Goal: Task Accomplishment & Management: Manage account settings

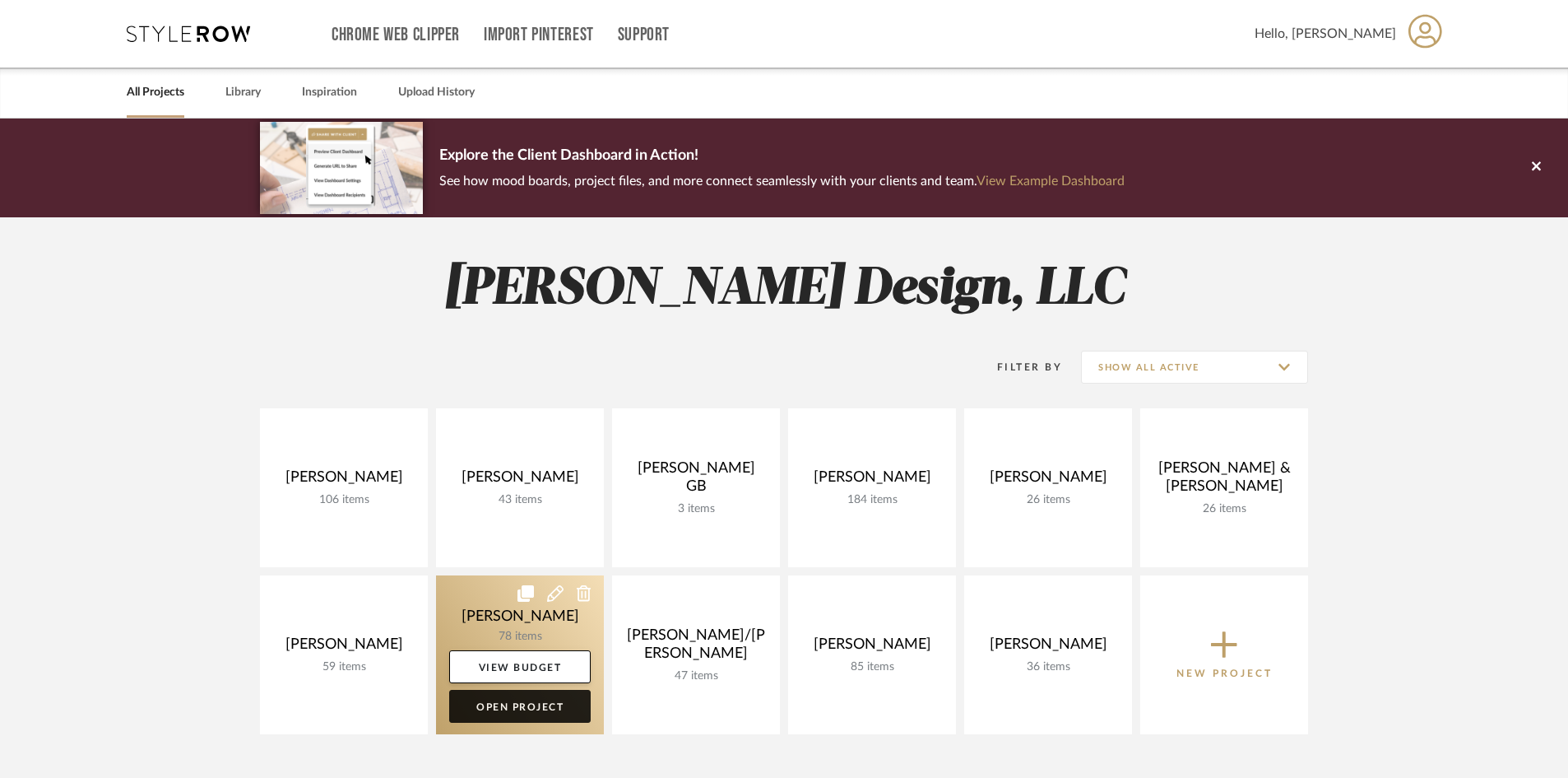
click at [495, 712] on link "Open Project" at bounding box center [520, 706] width 141 height 32
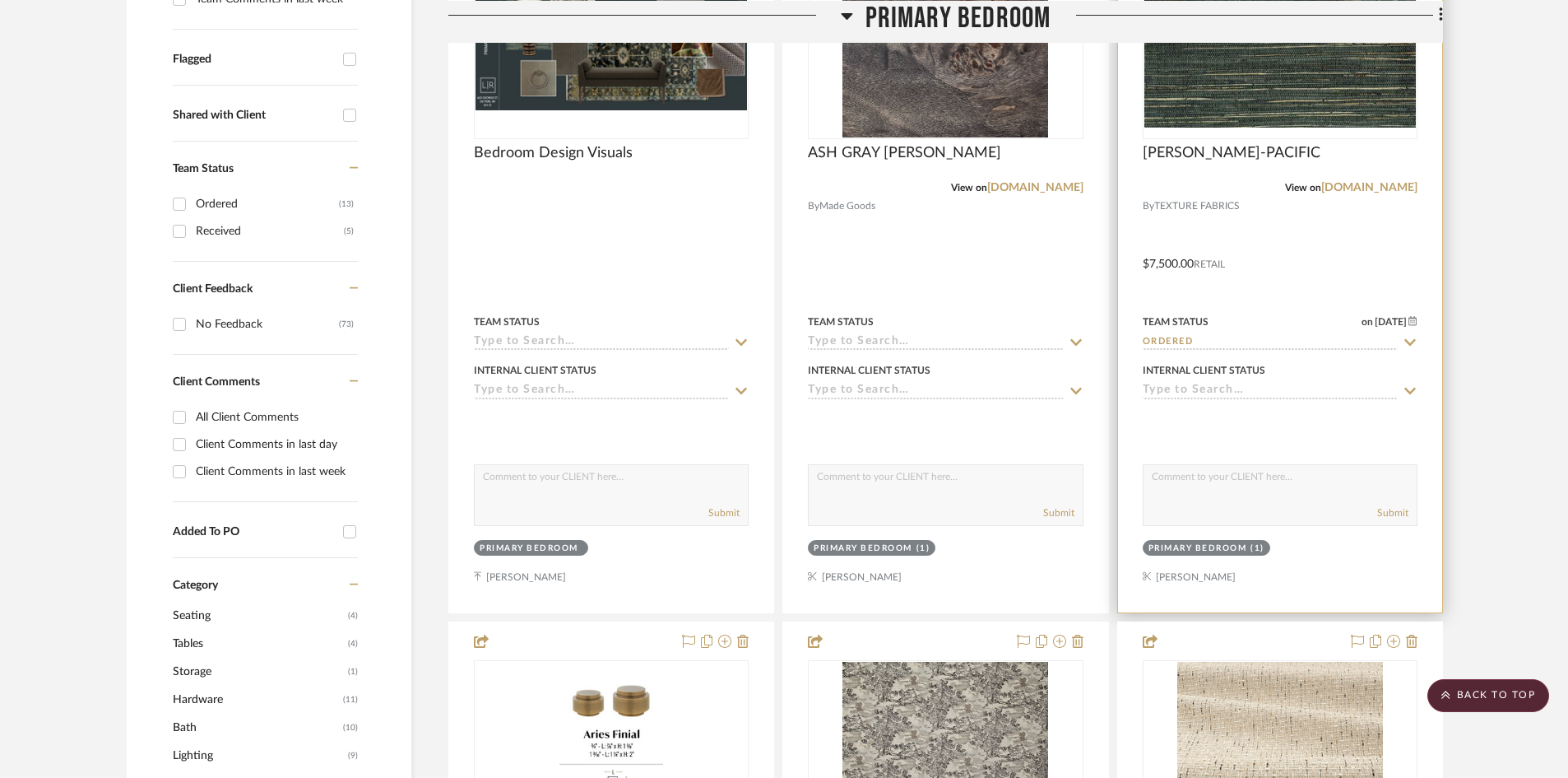
scroll to position [576, 0]
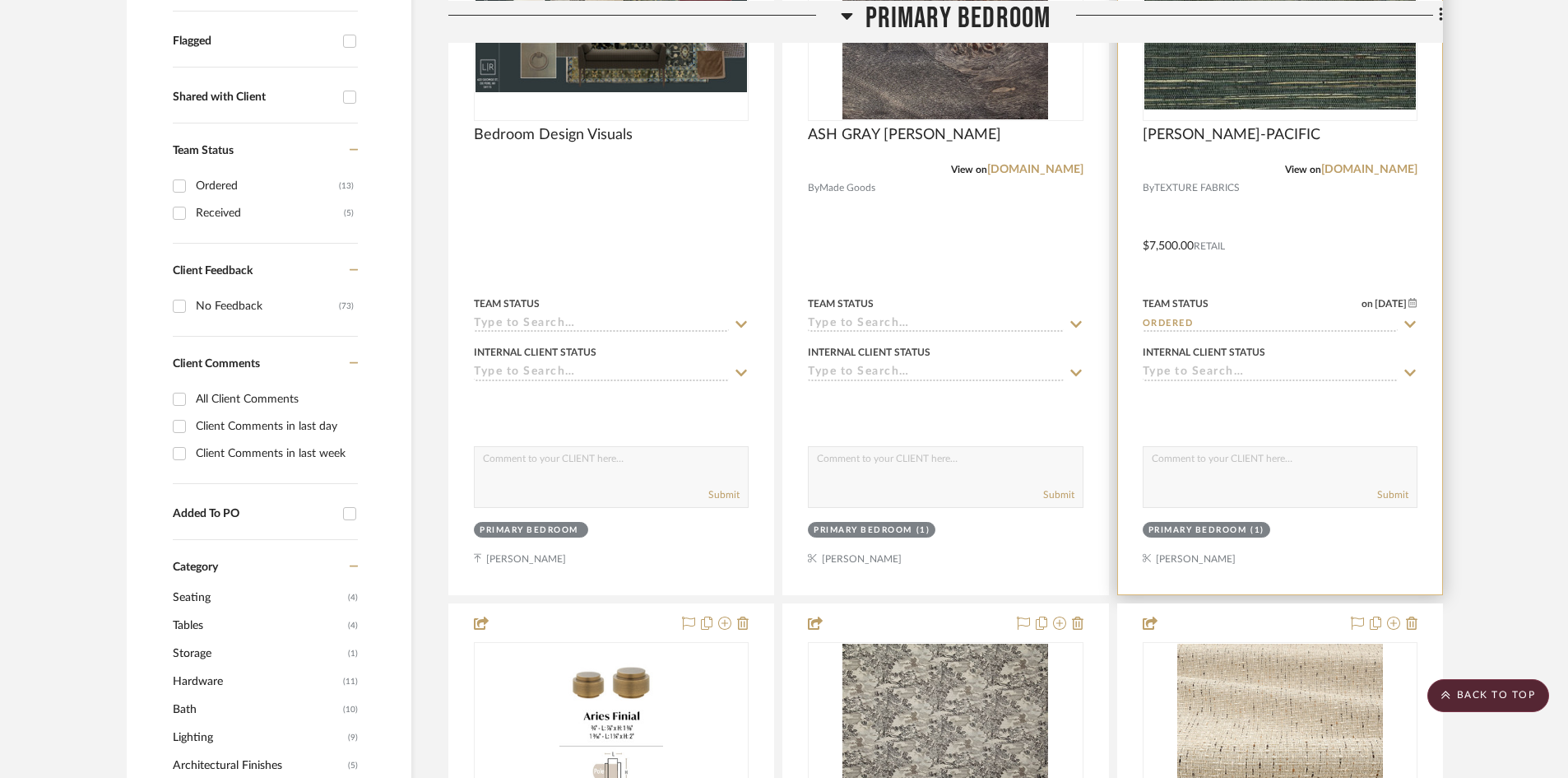
click at [1236, 458] on textarea at bounding box center [1280, 463] width 273 height 32
type textarea "AS OF 10/8 - 10 day lead time"
click at [1394, 492] on button "Submit" at bounding box center [1393, 495] width 32 height 15
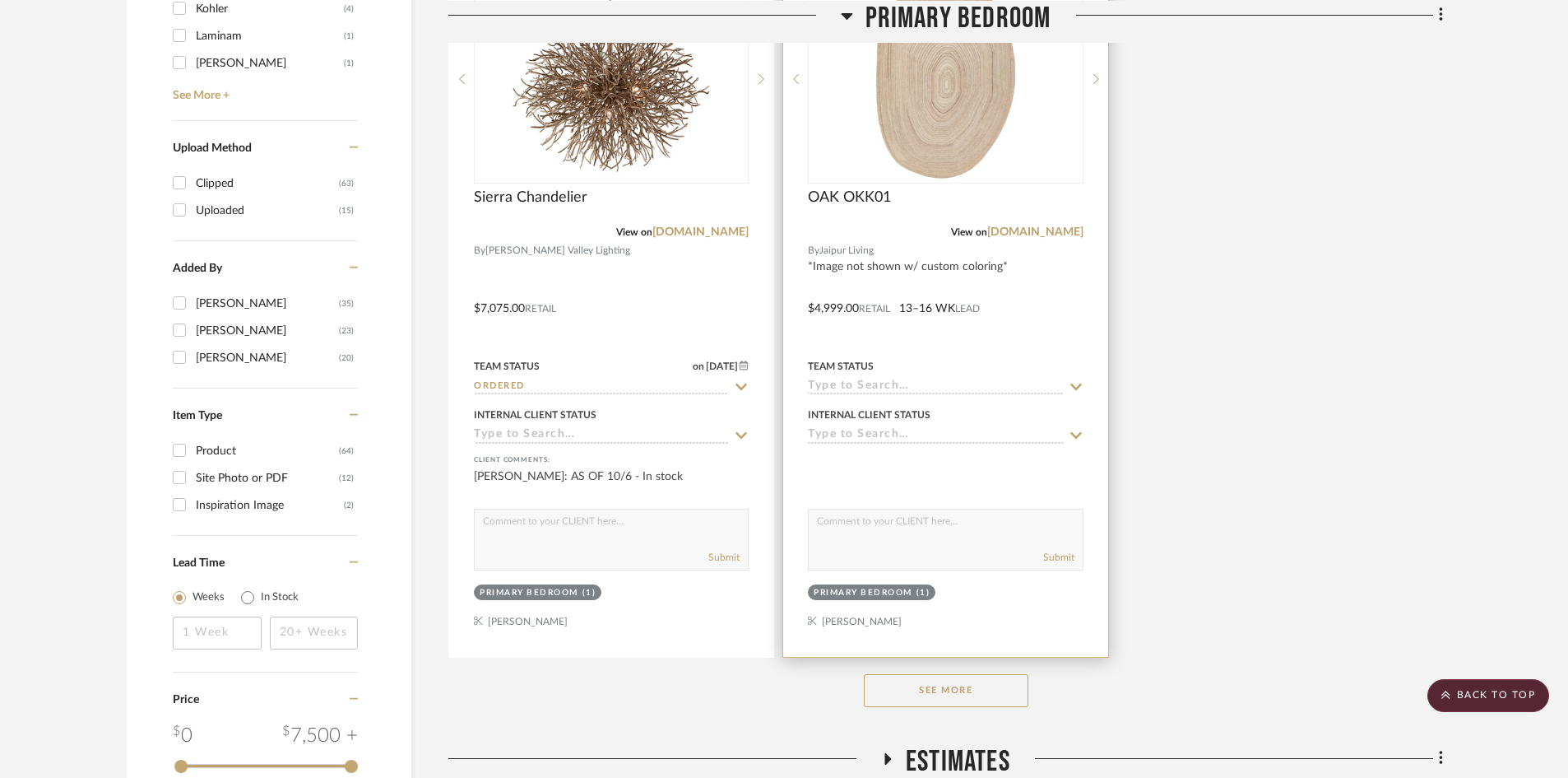
scroll to position [1976, 0]
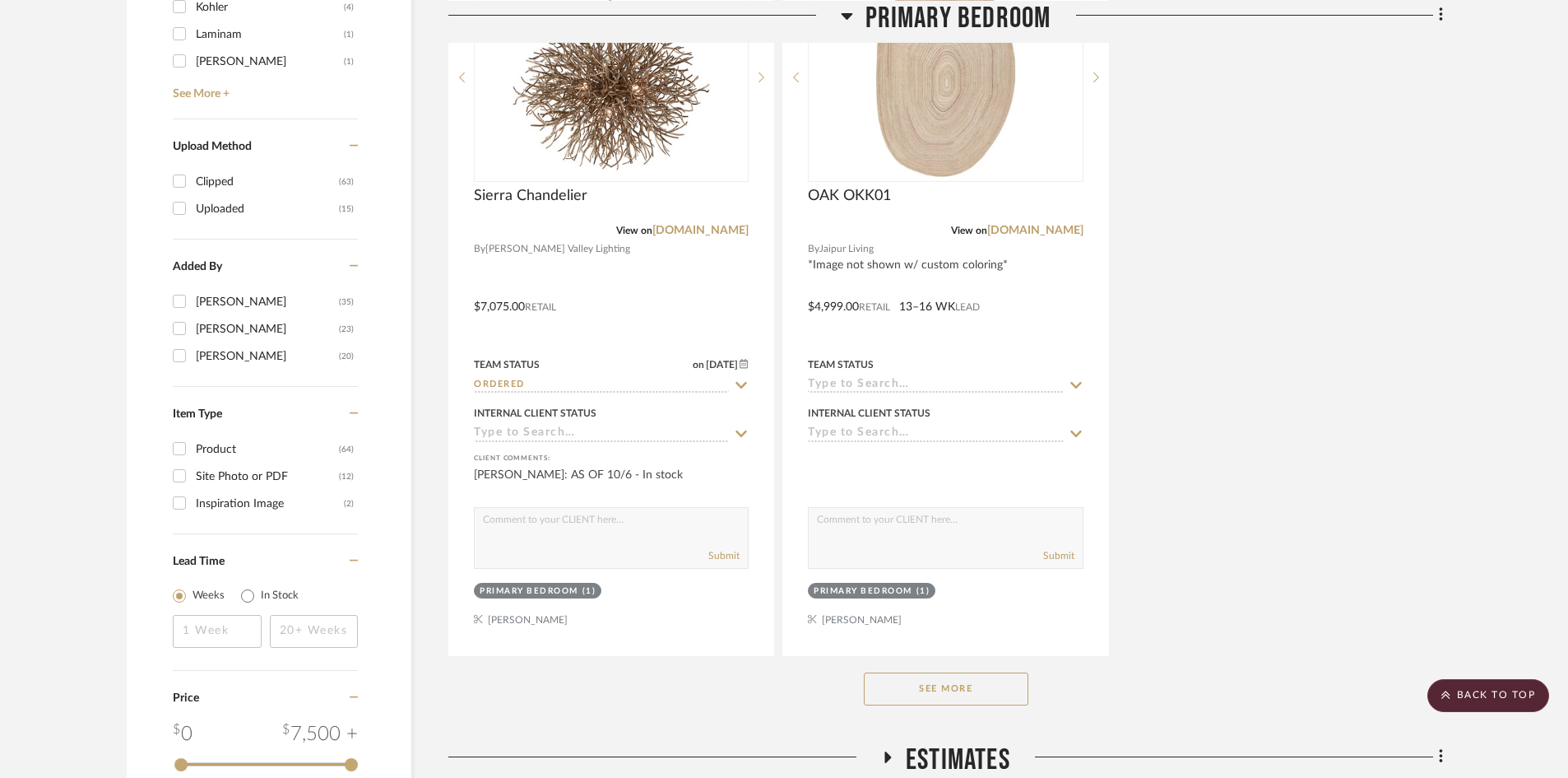
click at [982, 689] on button "See More" at bounding box center [946, 689] width 164 height 32
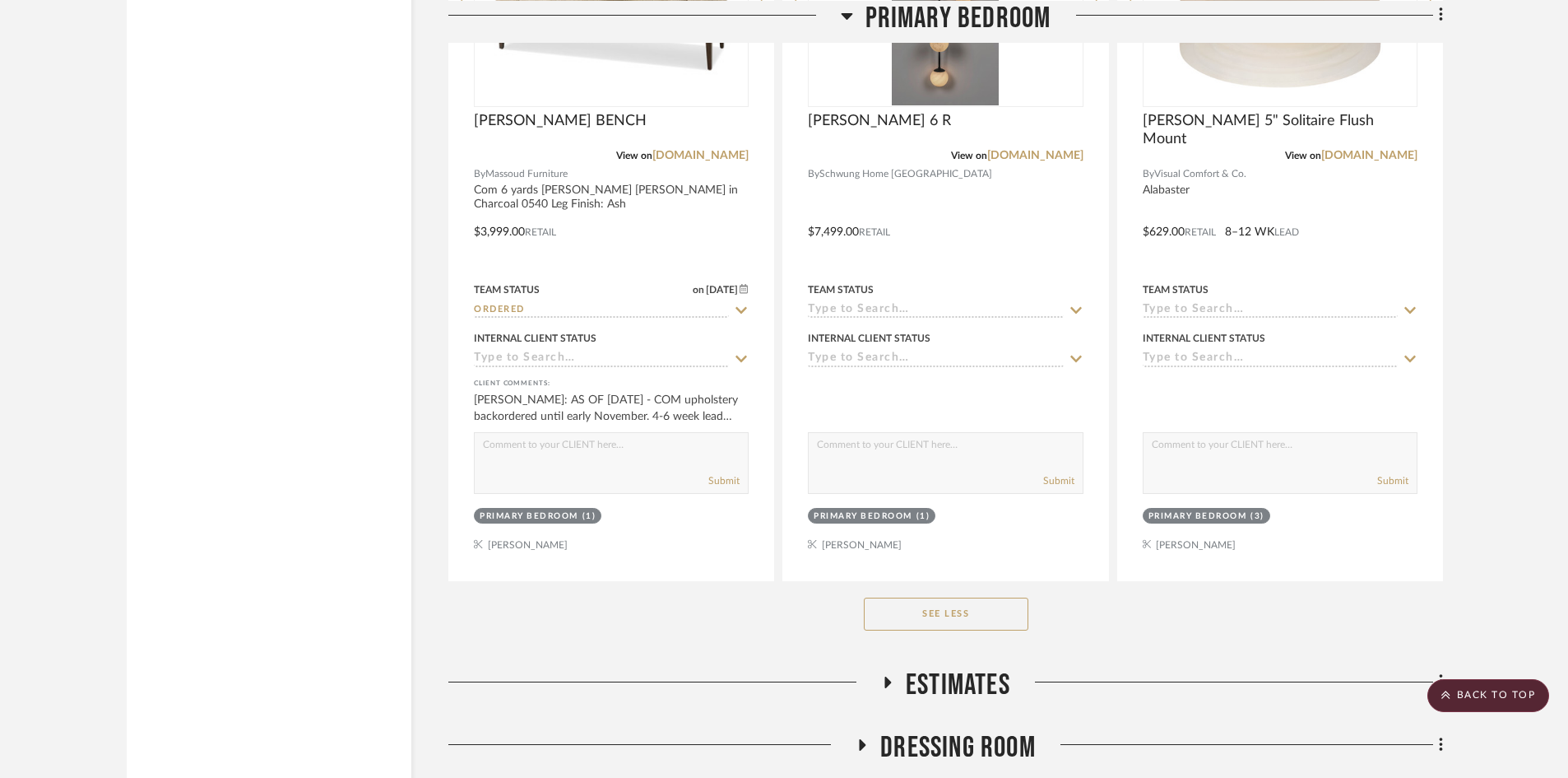
scroll to position [6996, 0]
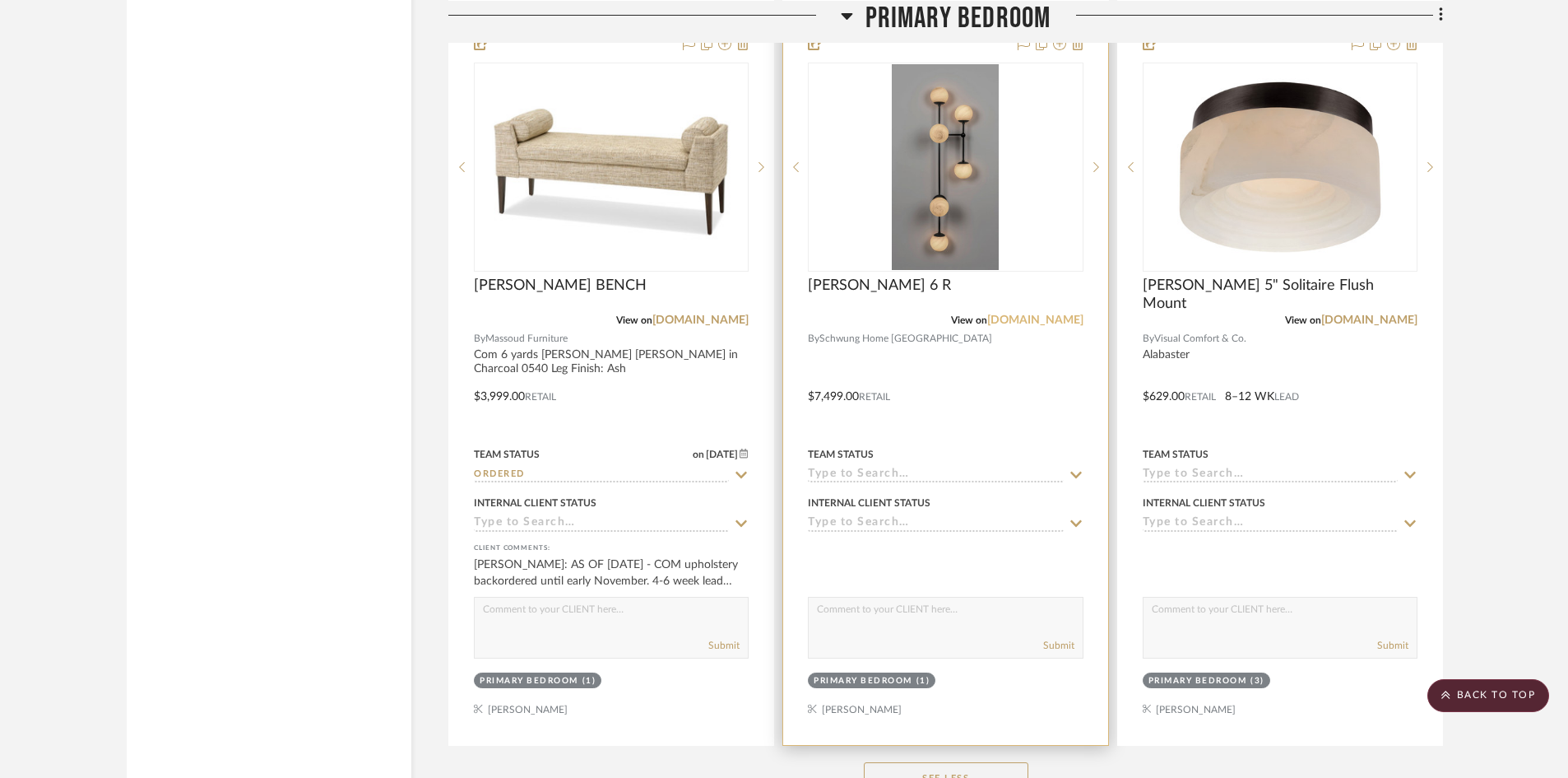
click at [1050, 320] on link "[DOMAIN_NAME]" at bounding box center [1035, 320] width 97 height 11
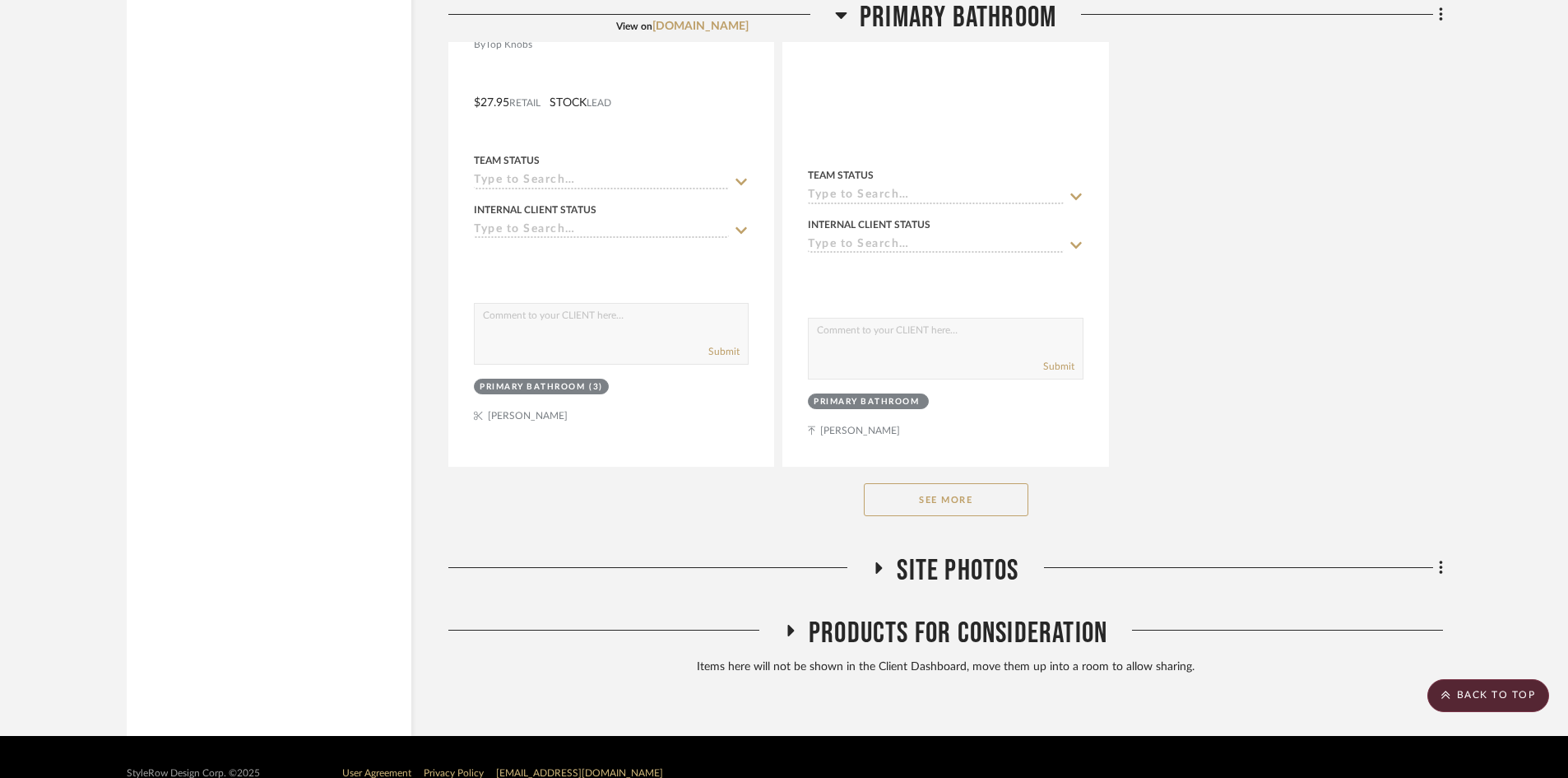
scroll to position [9765, 0]
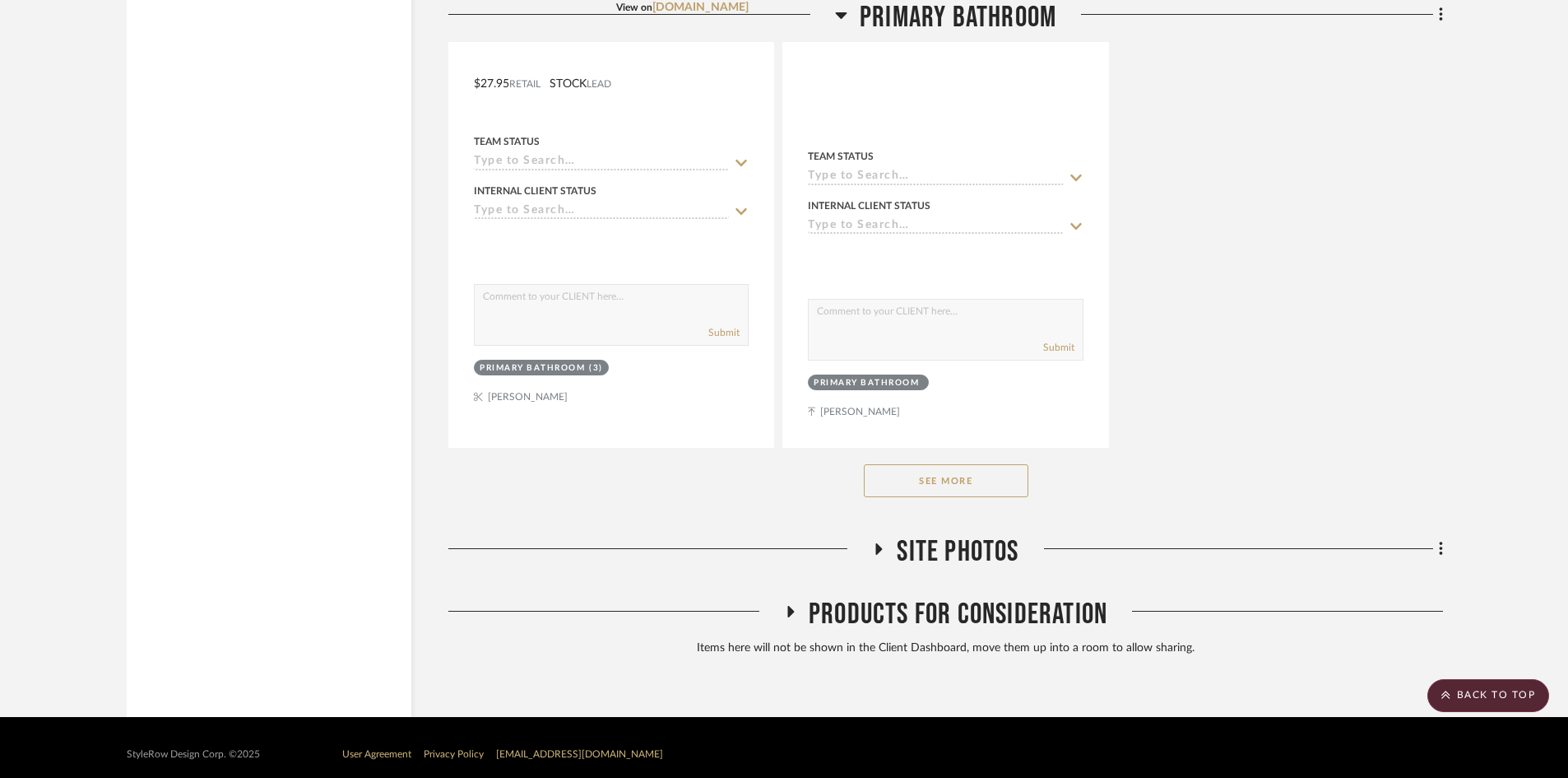
click at [992, 473] on button "See More" at bounding box center [946, 481] width 164 height 32
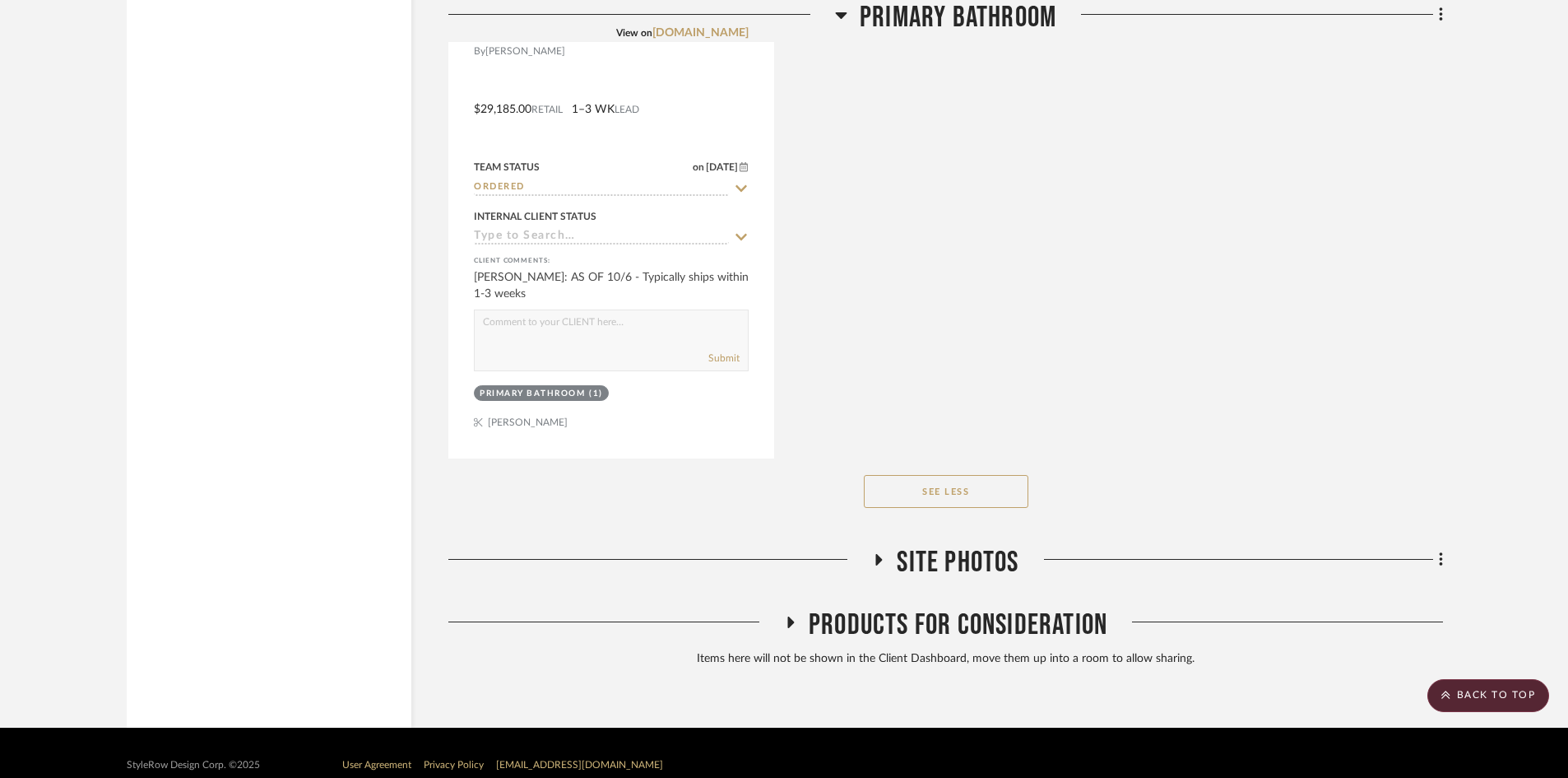
scroll to position [16177, 0]
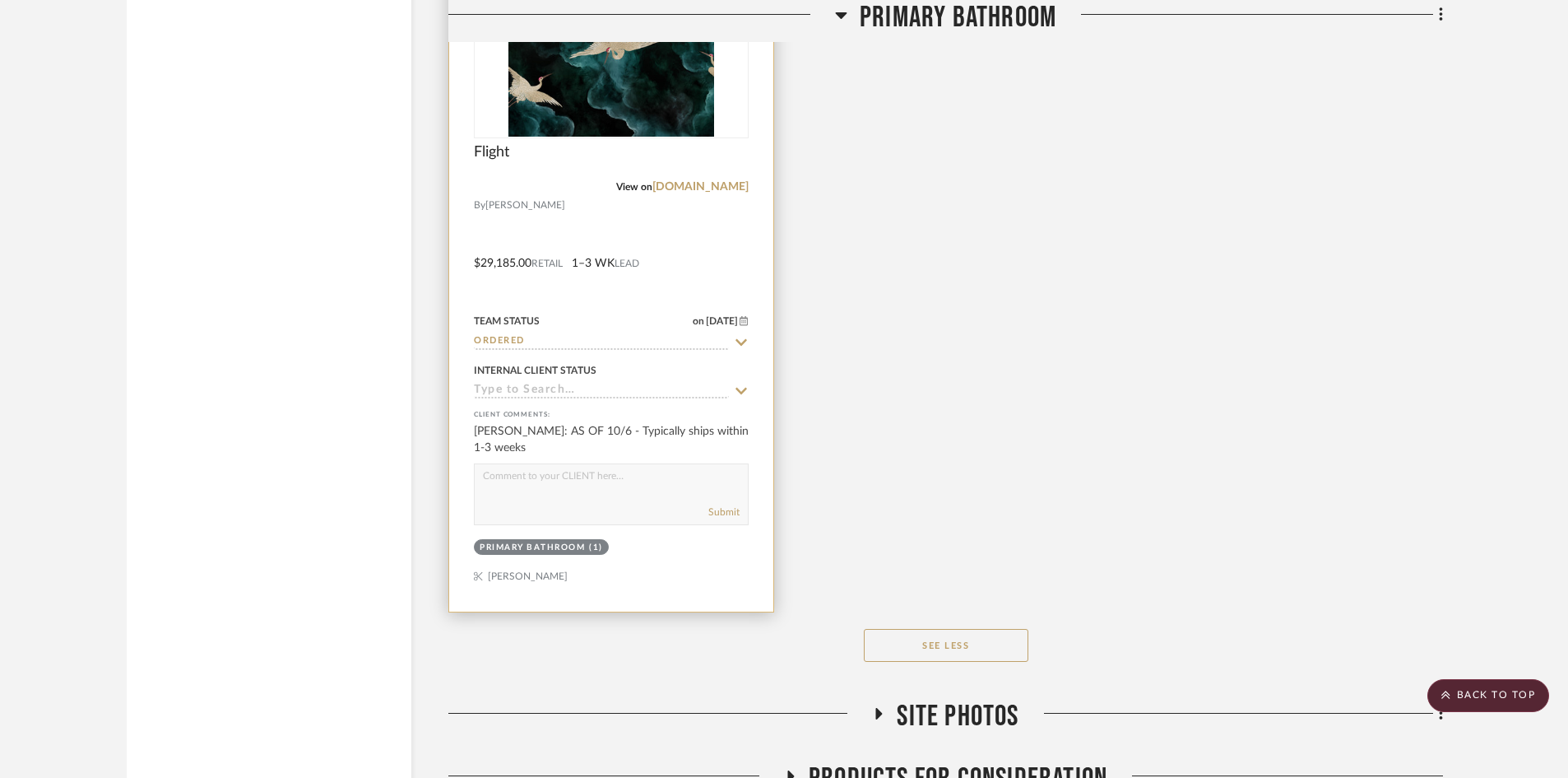
click at [588, 471] on textarea at bounding box center [612, 480] width 273 height 32
type textarea "AS OF 10/8 - Estimated to ship the week of 10/20"
click at [730, 505] on button "Submit" at bounding box center [723, 512] width 32 height 15
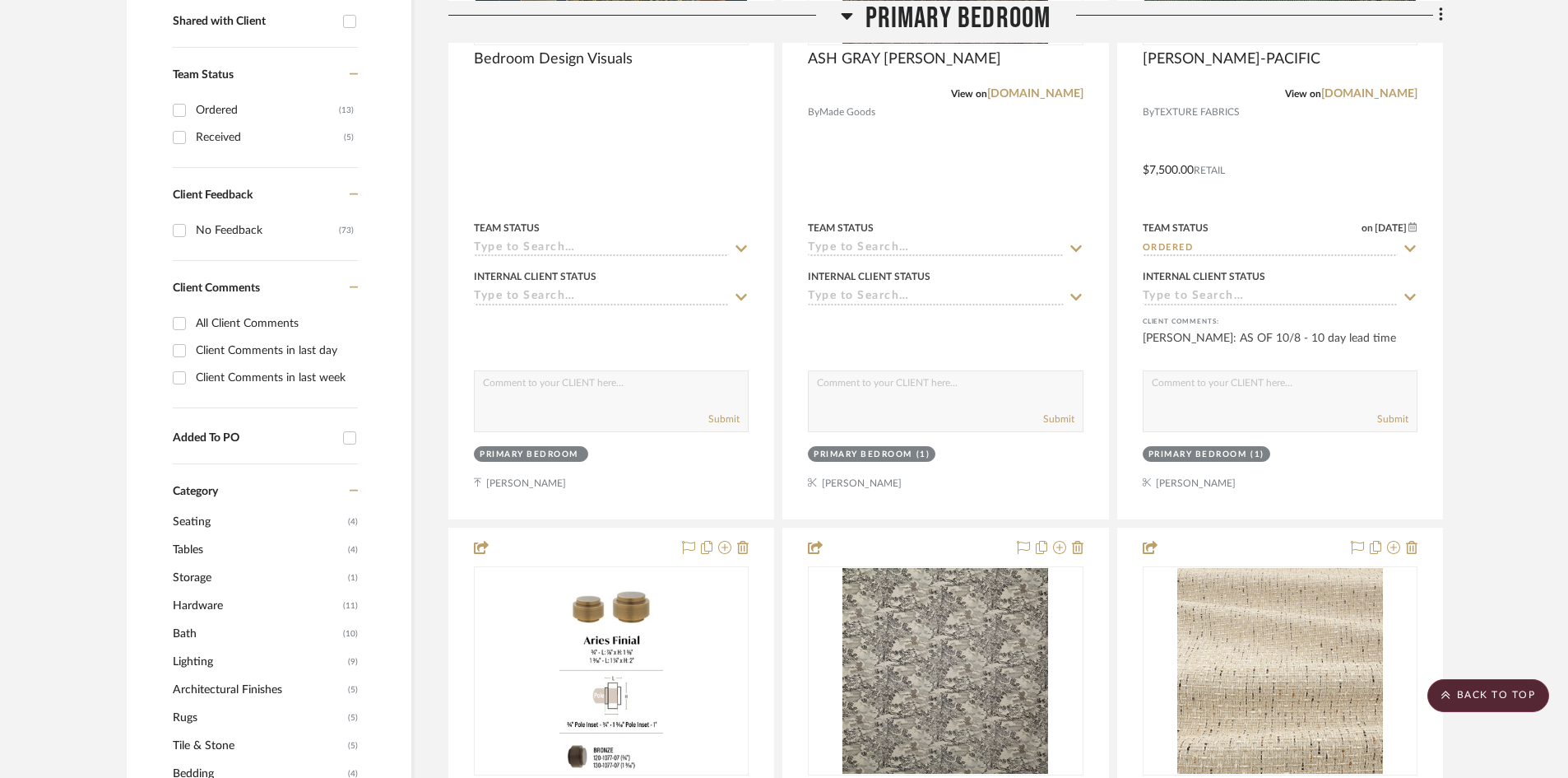
scroll to position [0, 0]
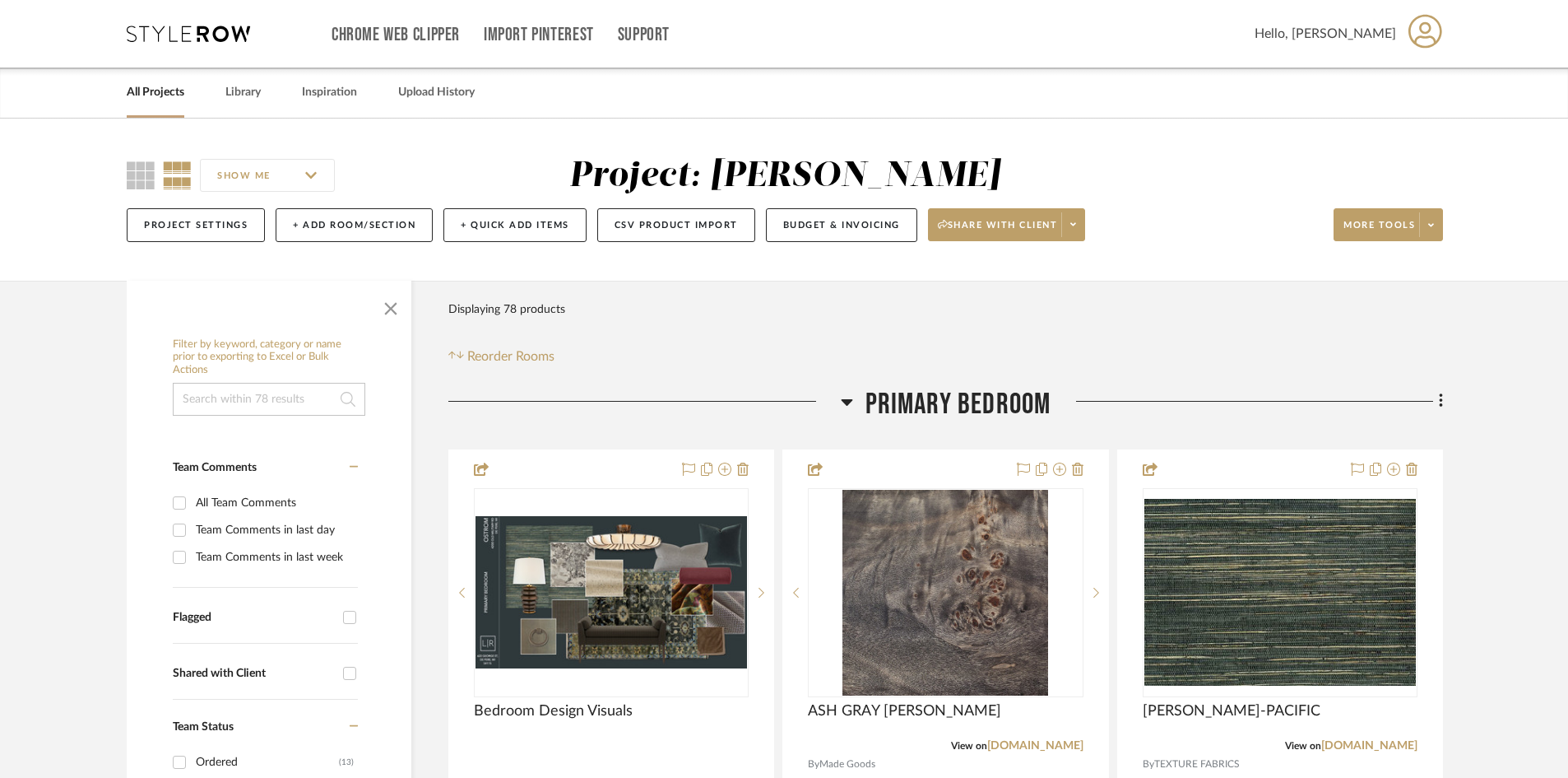
click at [186, 13] on div "Chrome Web Clipper Import Pinterest Support All Projects Library Inspiration Up…" at bounding box center [785, 33] width 1317 height 68
click at [175, 34] on icon at bounding box center [188, 33] width 123 height 16
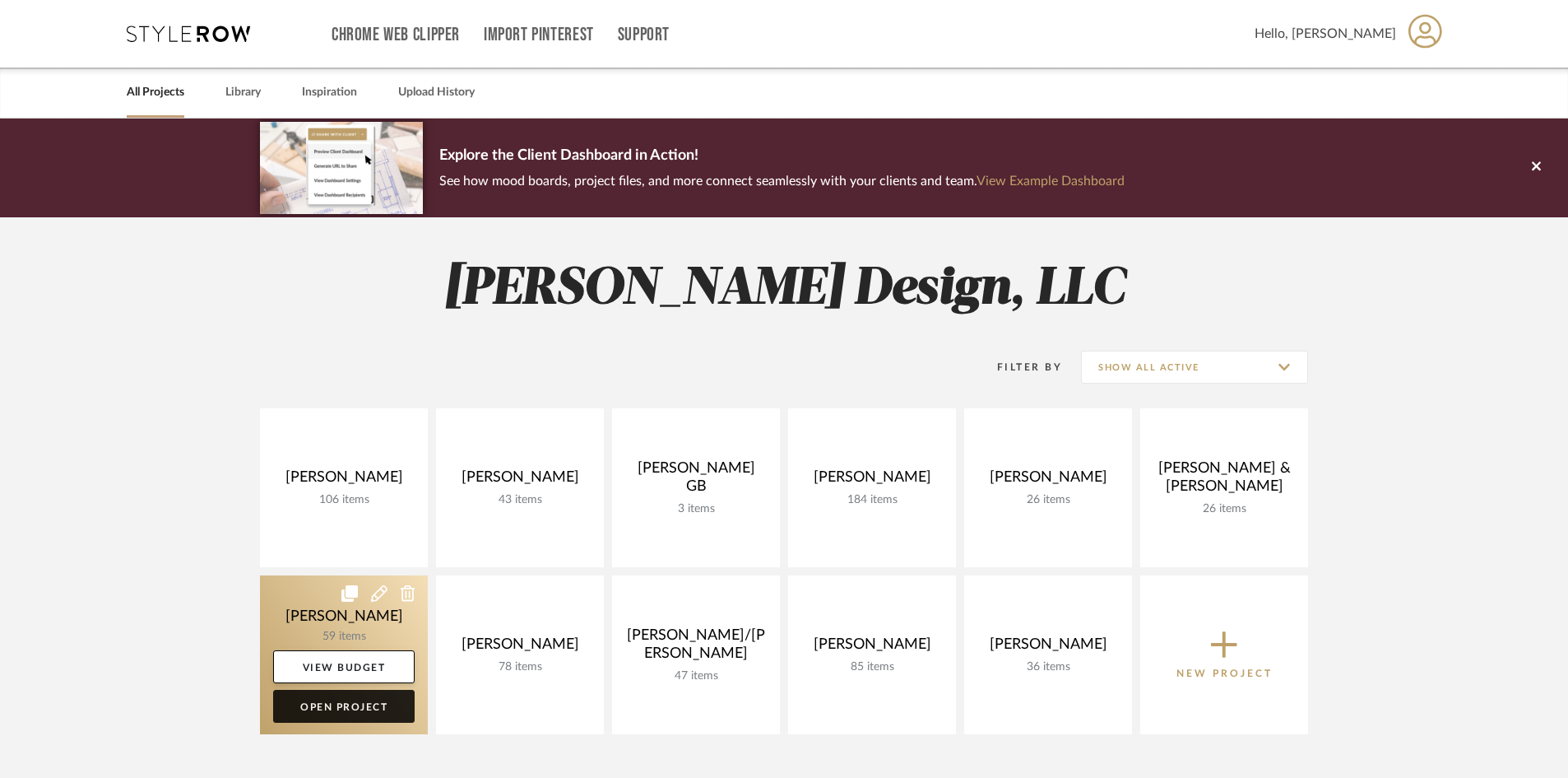
click at [365, 709] on link "Open Project" at bounding box center [344, 706] width 141 height 32
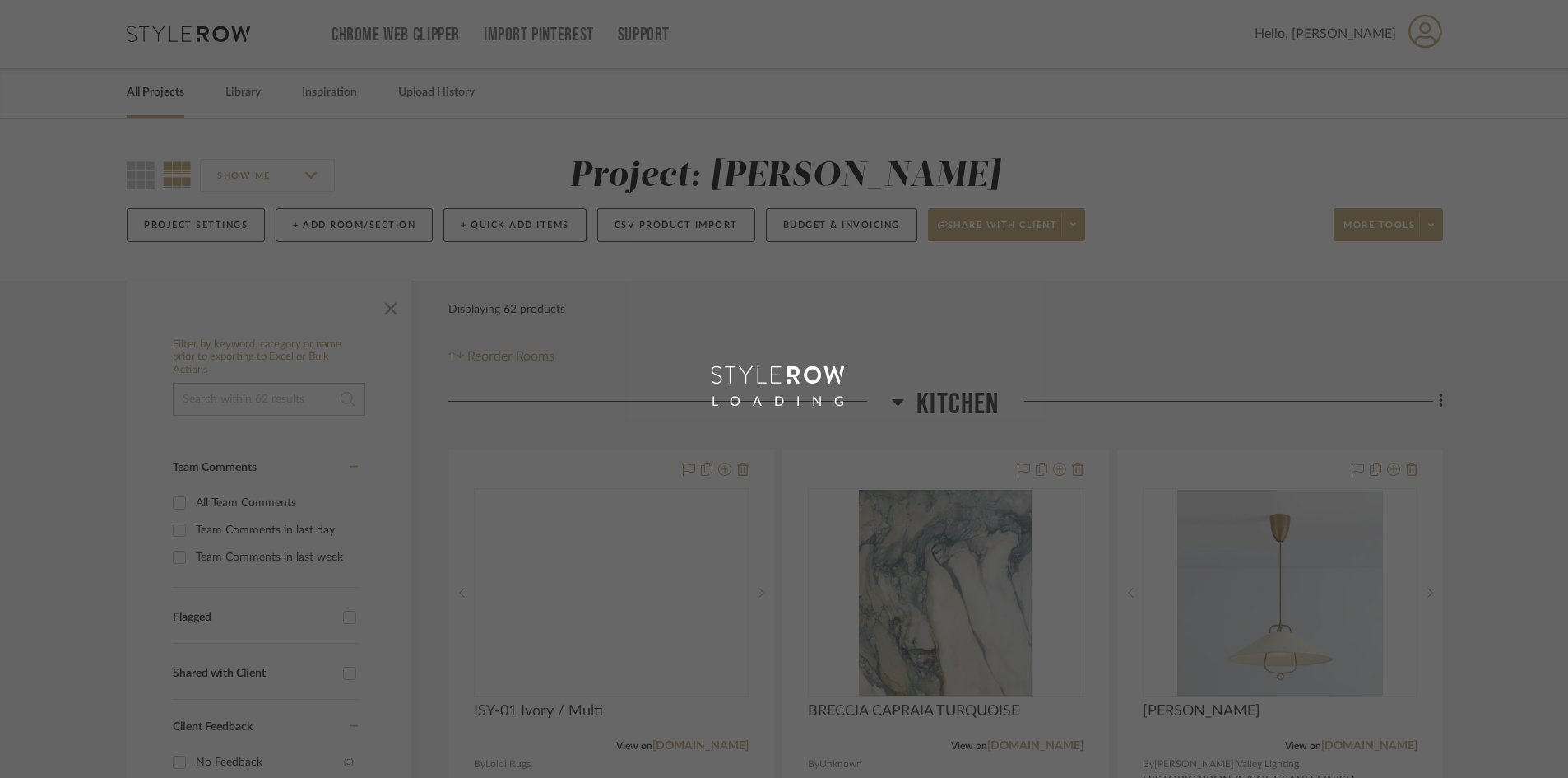
click at [33, 388] on div "LOADING" at bounding box center [784, 389] width 1568 height 778
